Goal: Use online tool/utility

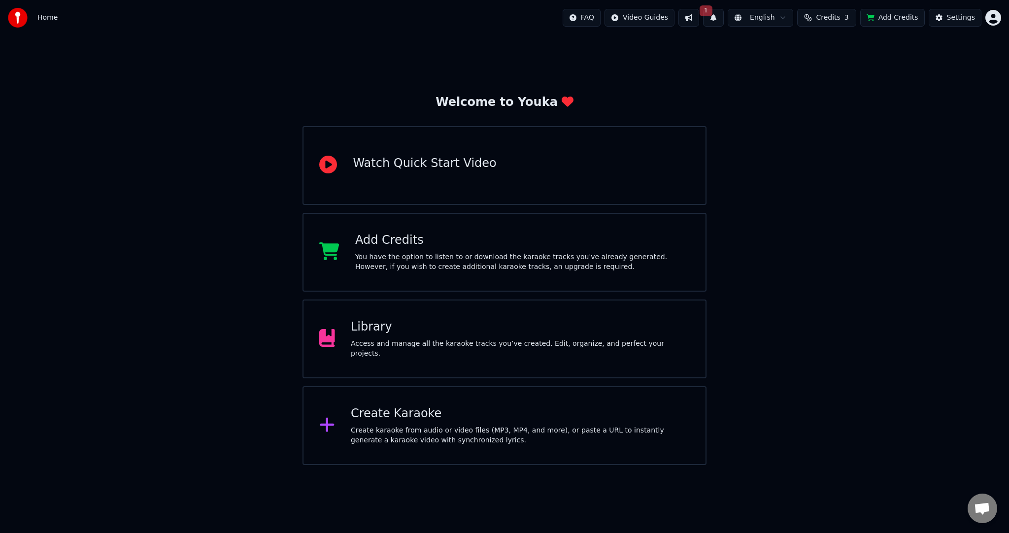
click at [826, 21] on span "Credits" at bounding box center [828, 18] width 24 height 10
click at [843, 93] on button "Refresh" at bounding box center [833, 92] width 51 height 18
click at [906, 15] on button "Add Credits" at bounding box center [893, 18] width 65 height 18
click at [444, 411] on div "Create Karaoke" at bounding box center [520, 414] width 339 height 16
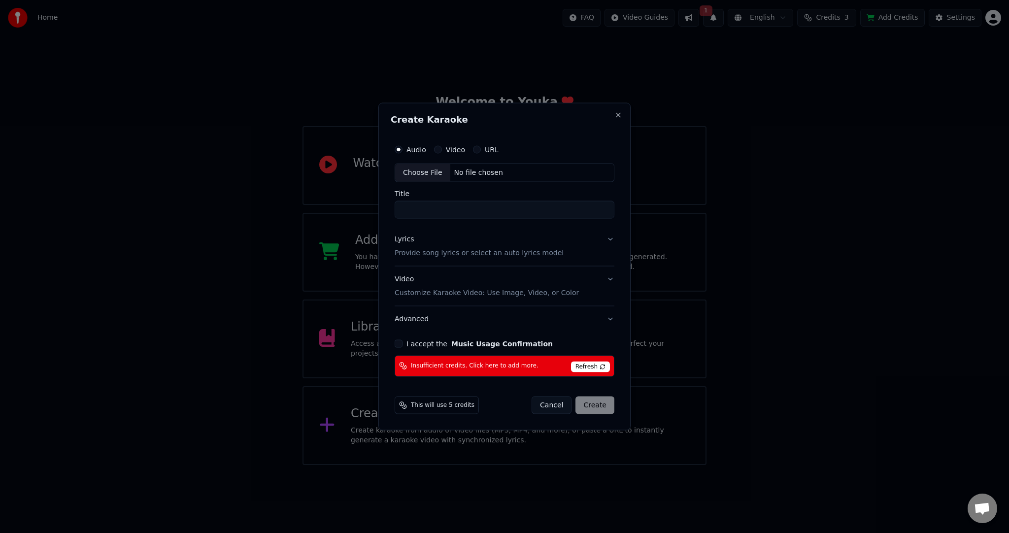
click at [396, 345] on button "I accept the Music Usage Confirmation" at bounding box center [399, 344] width 8 height 8
click at [444, 149] on div "Video" at bounding box center [449, 150] width 31 height 8
click at [437, 150] on button "Video" at bounding box center [438, 150] width 8 height 8
click at [556, 404] on button "Cancel" at bounding box center [552, 405] width 40 height 18
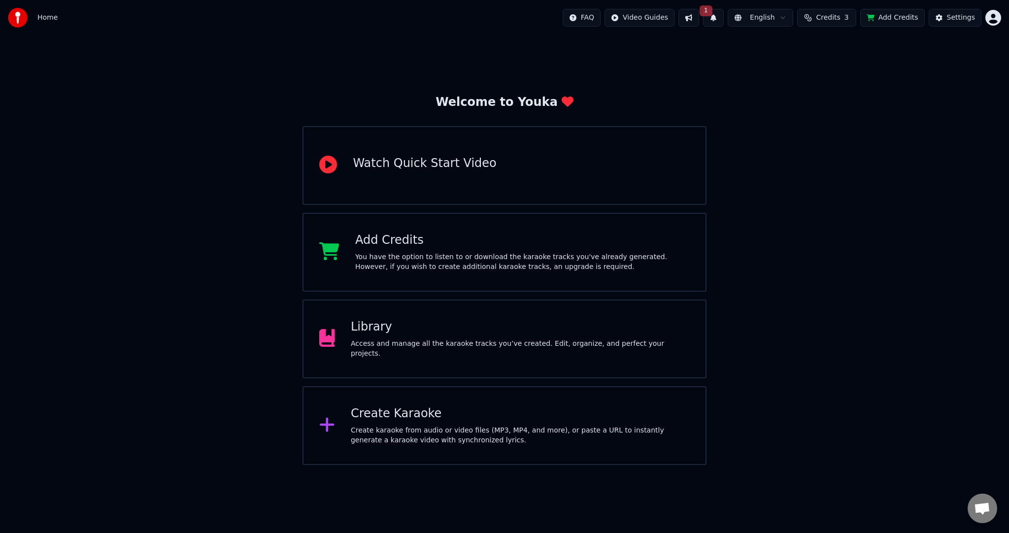
click at [699, 16] on button at bounding box center [689, 18] width 21 height 18
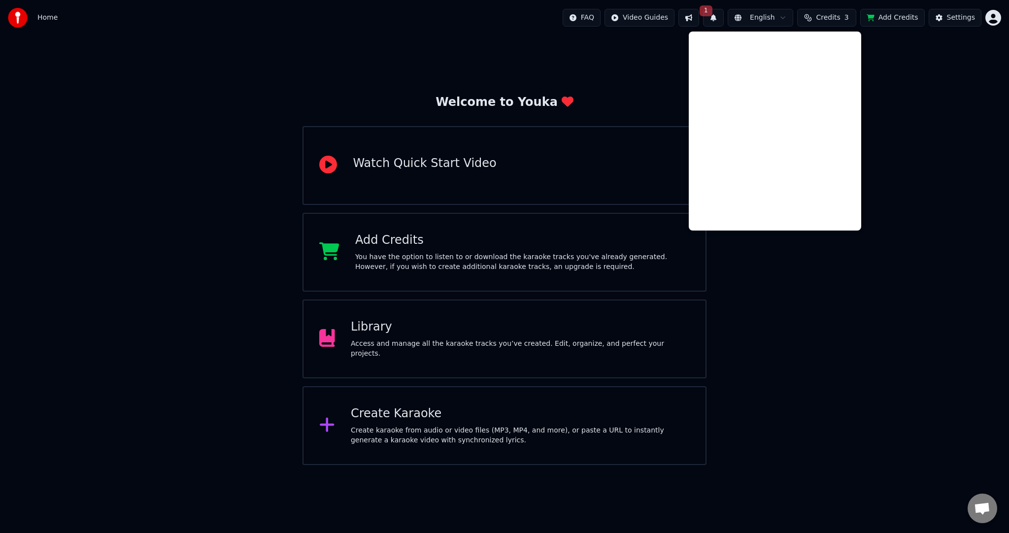
click at [925, 203] on div "Welcome to Youka Watch Quick Start Video Add Credits You have the option to lis…" at bounding box center [504, 250] width 1009 height 430
